Goal: Communication & Community: Answer question/provide support

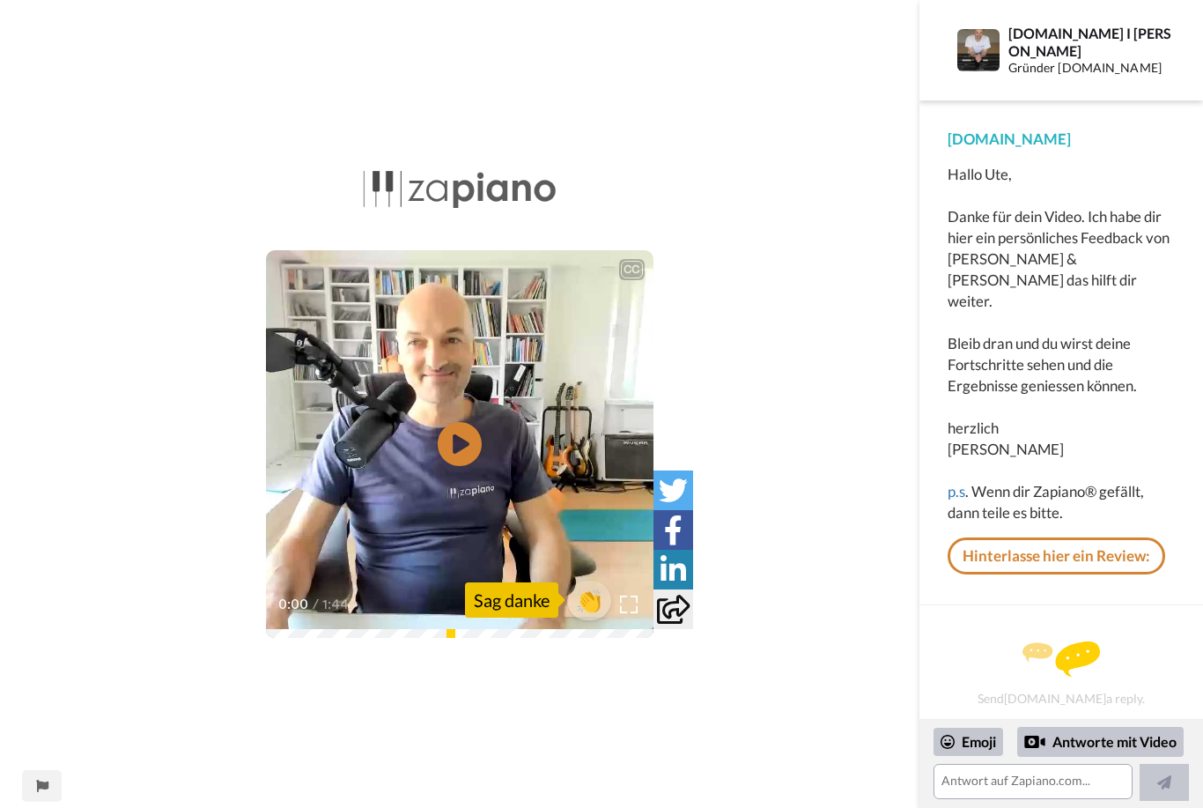
click at [475, 438] on icon at bounding box center [460, 444] width 44 height 44
click at [438, 455] on icon "Play/Pause" at bounding box center [460, 443] width 44 height 79
click at [469, 446] on icon at bounding box center [460, 444] width 44 height 44
click at [322, 627] on div "1:43 / 1:44" at bounding box center [460, 610] width 388 height 37
click at [274, 628] on div "1:43 / 1:44" at bounding box center [460, 610] width 388 height 37
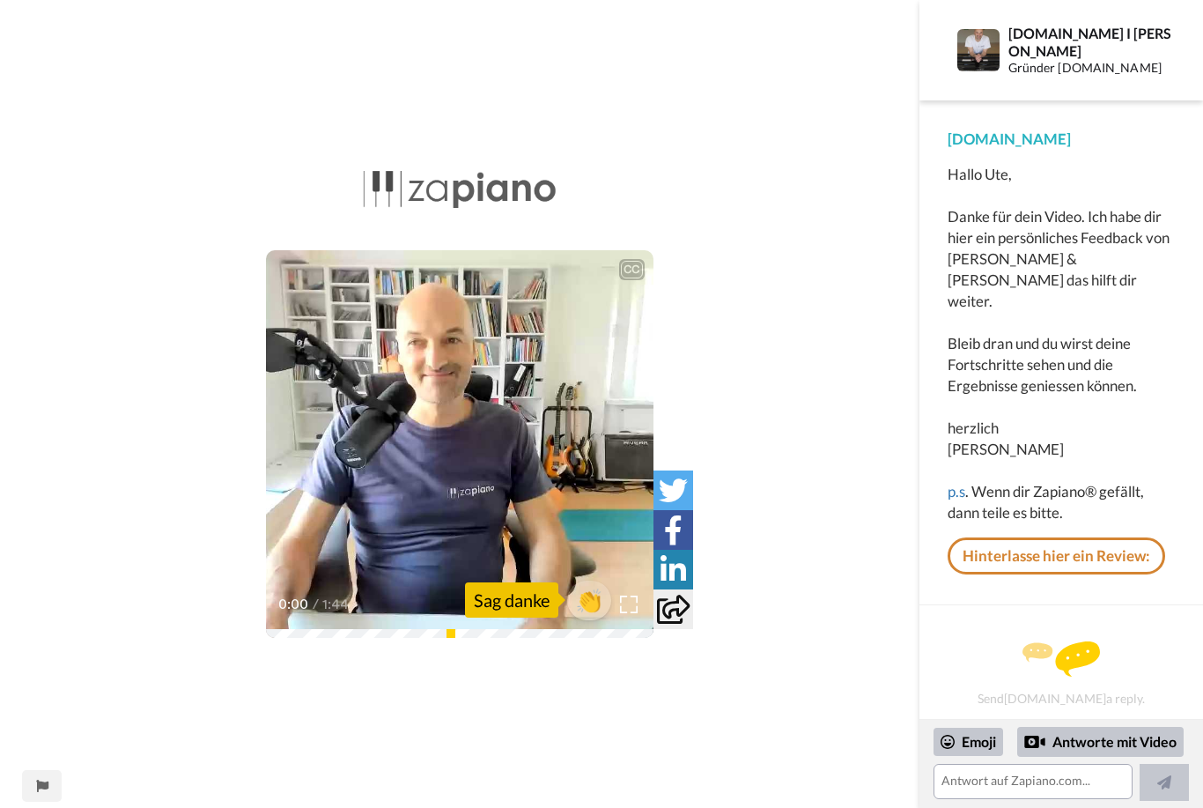
click at [277, 627] on div "0:00 / 1:44" at bounding box center [460, 610] width 388 height 37
click at [455, 442] on icon "Play/Pause" at bounding box center [460, 443] width 44 height 79
click at [505, 597] on div "Sag danke" at bounding box center [511, 599] width 93 height 35
click at [592, 593] on span "👏" at bounding box center [589, 600] width 44 height 28
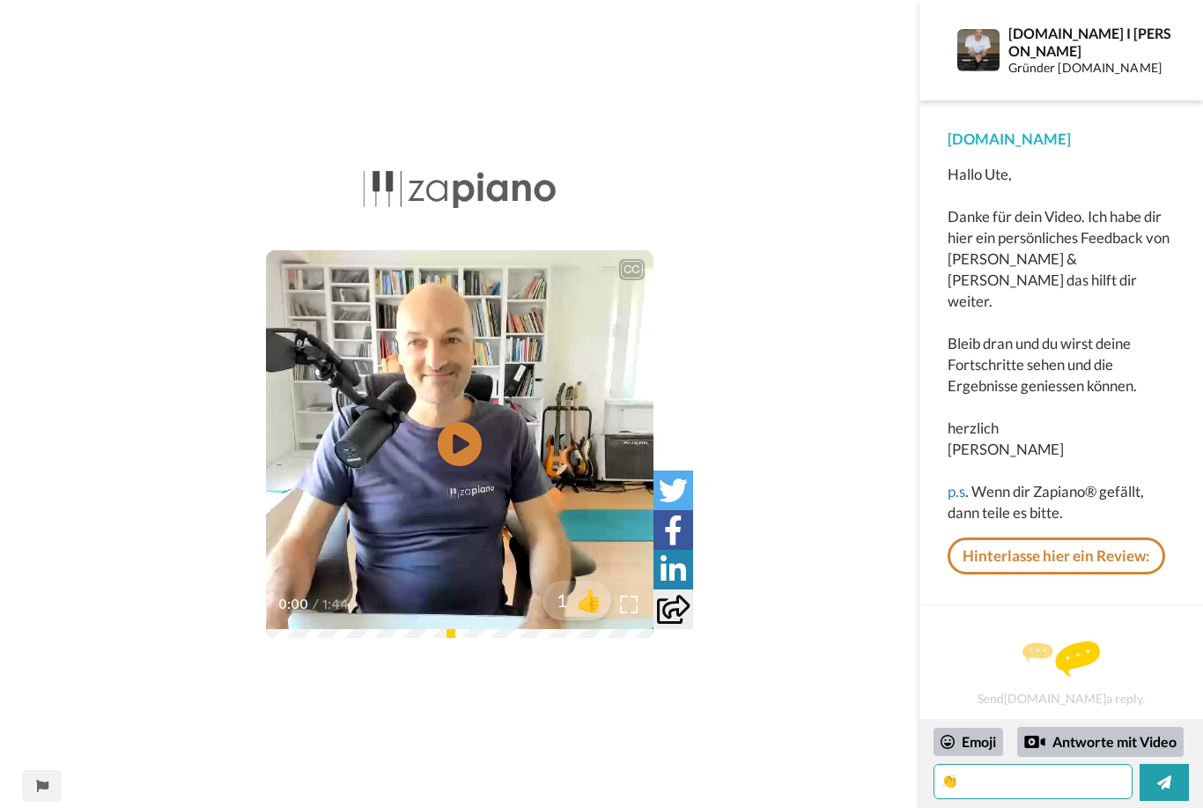
click at [1008, 778] on textarea "👏" at bounding box center [1033, 781] width 199 height 35
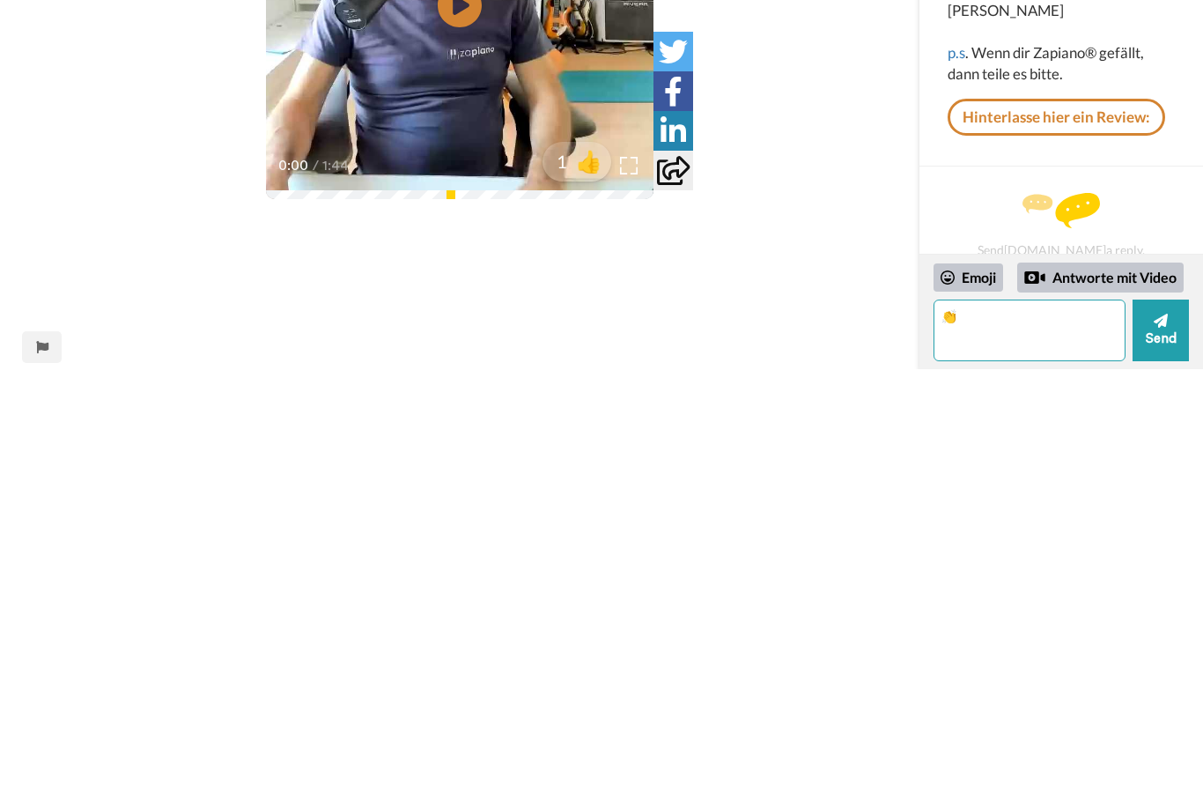
type textarea "👏"
type textarea "Danke und bis bald in der [GEOGRAPHIC_DATA]."
click at [1163, 738] on button "Send" at bounding box center [1161, 769] width 56 height 62
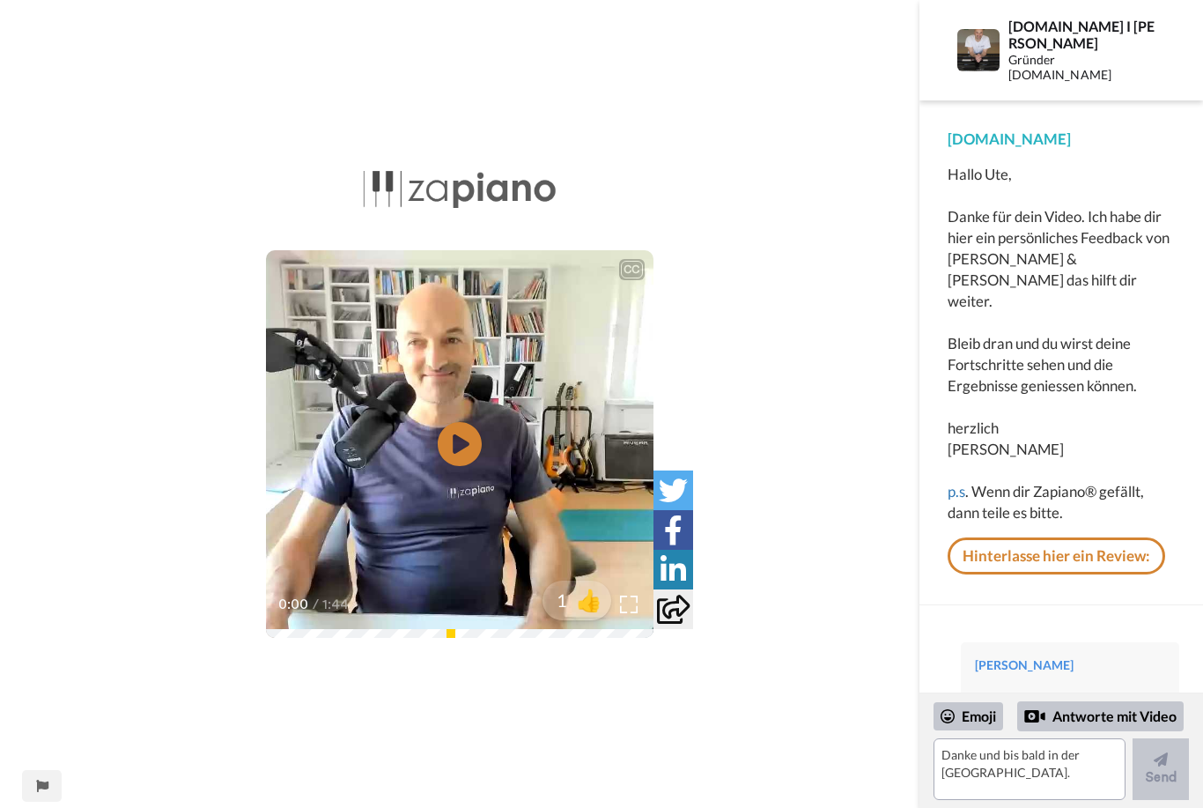
scroll to position [35, 0]
